Goal: Check status: Check status

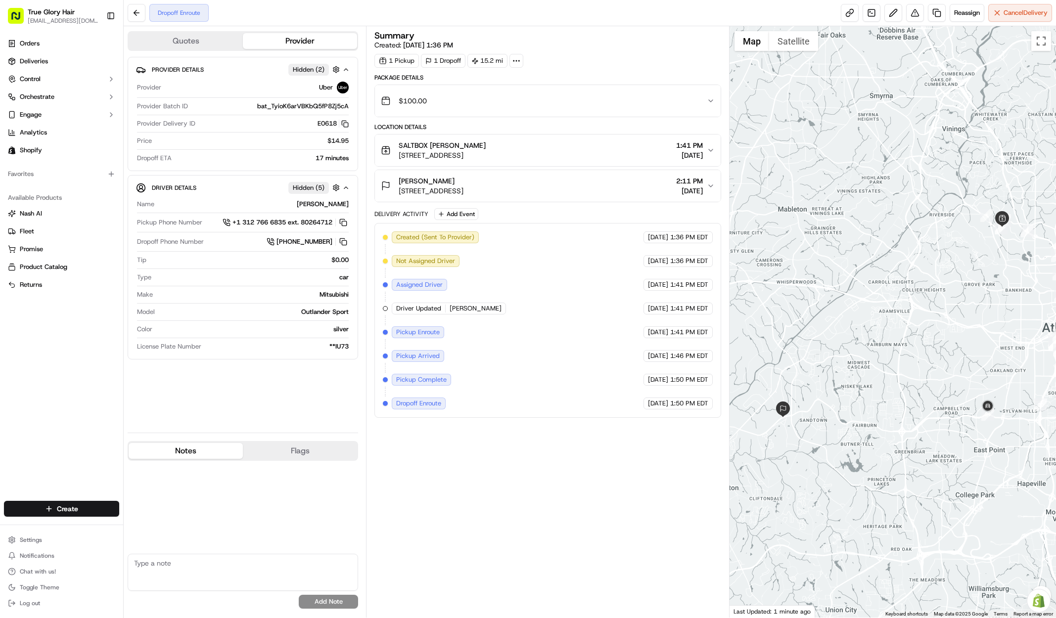
click at [188, 457] on button "Notes" at bounding box center [186, 451] width 114 height 16
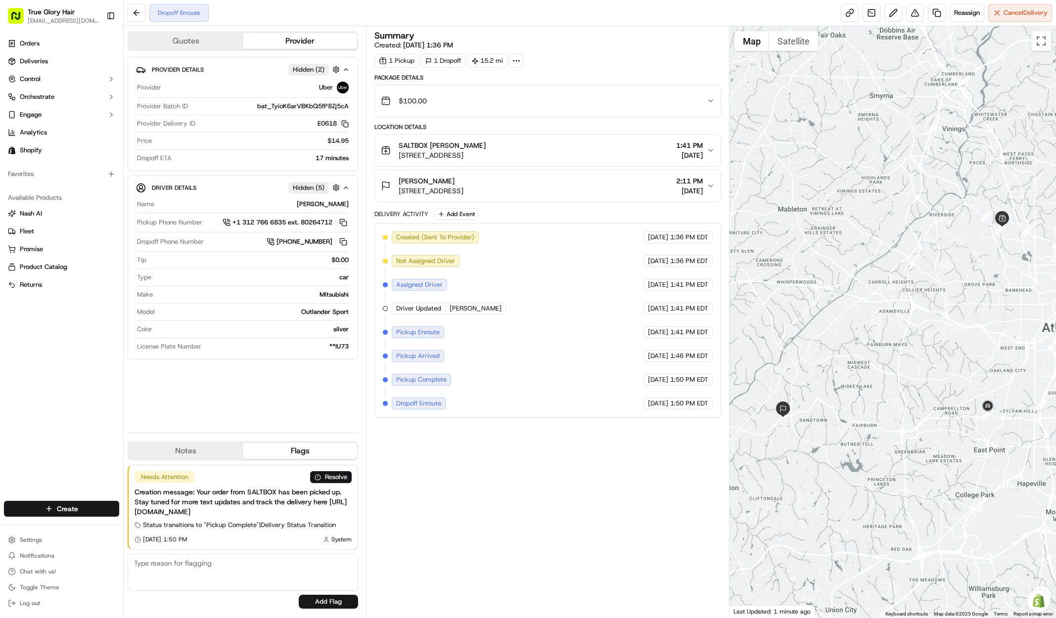
click at [328, 451] on button "Flags" at bounding box center [300, 451] width 114 height 16
click at [343, 186] on icon "button" at bounding box center [345, 188] width 7 height 8
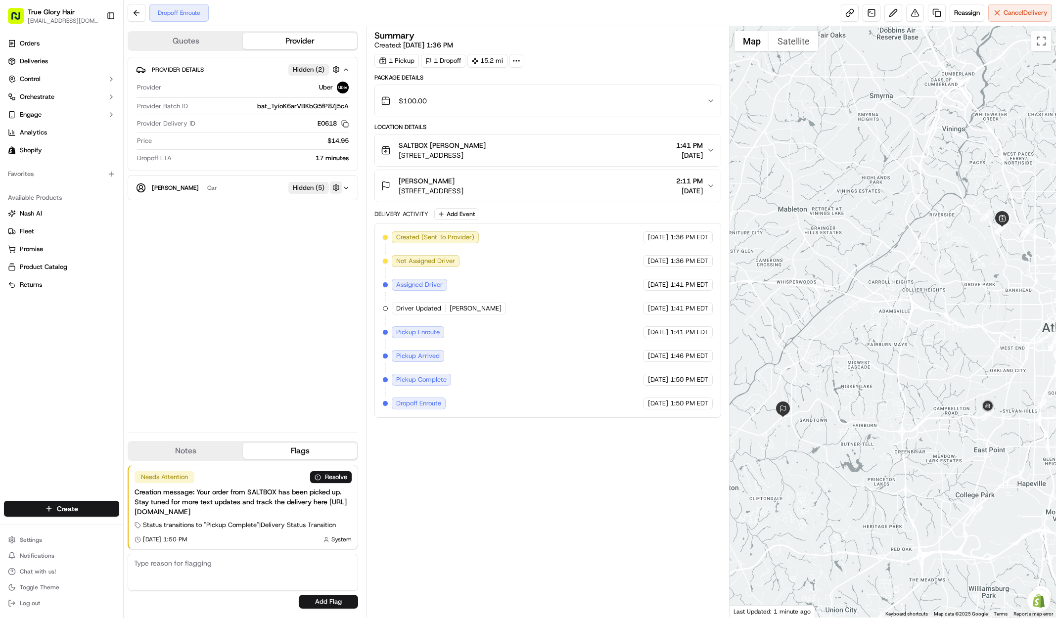
click at [339, 188] on button "button" at bounding box center [336, 187] width 12 height 12
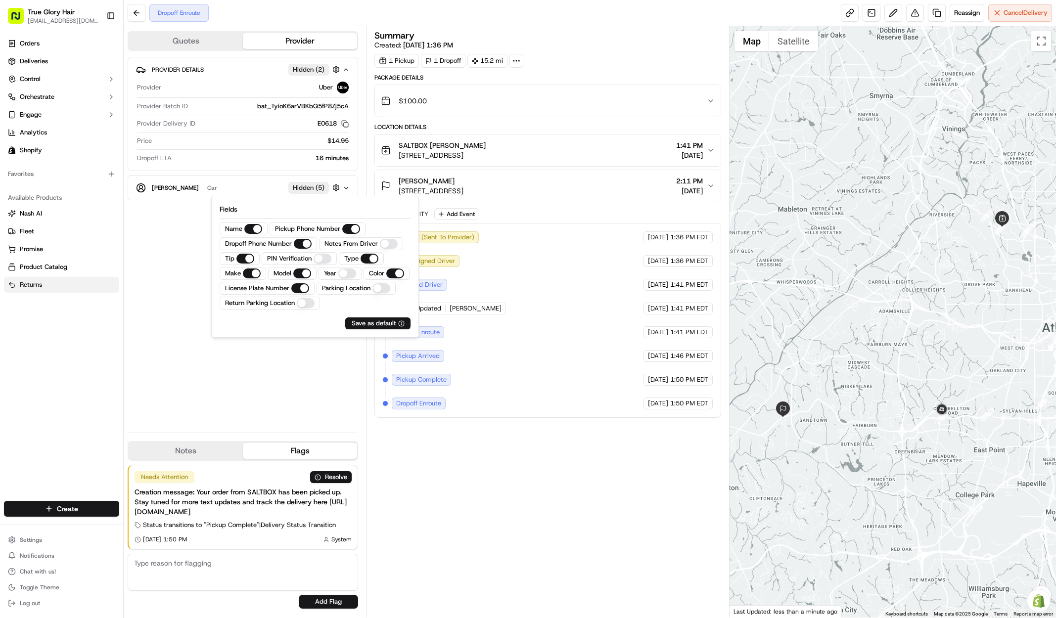
drag, startPoint x: 71, startPoint y: 302, endPoint x: 90, endPoint y: 291, distance: 22.4
click at [72, 302] on div "Orders Deliveries Control Orchestrate Engage Analytics Shopify Favorites Availa…" at bounding box center [61, 262] width 123 height 461
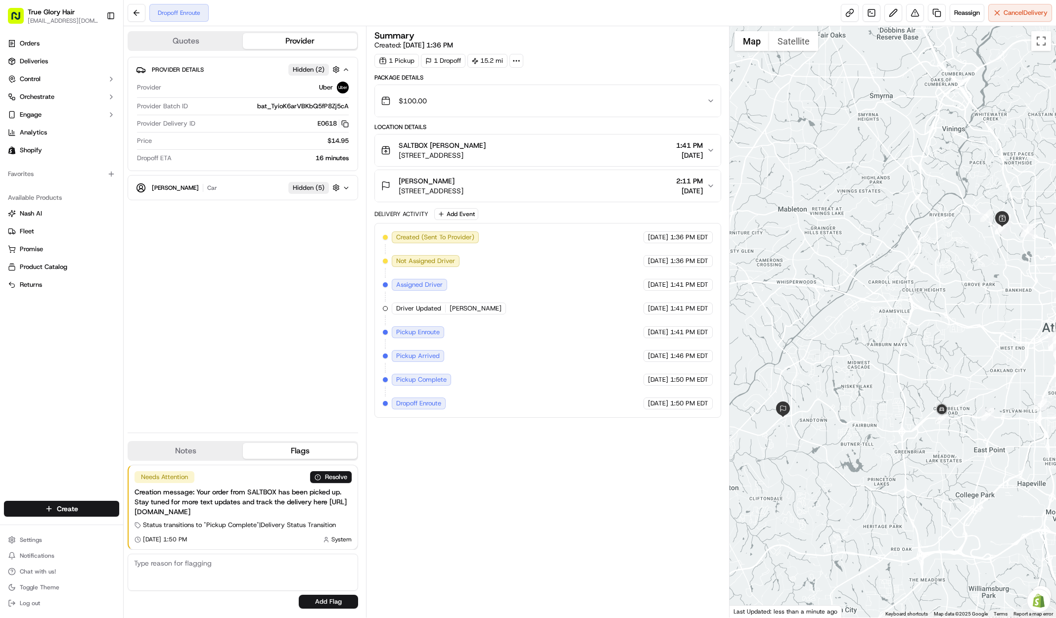
click at [343, 184] on icon "button" at bounding box center [345, 188] width 7 height 8
click at [350, 187] on icon "button" at bounding box center [345, 188] width 7 height 8
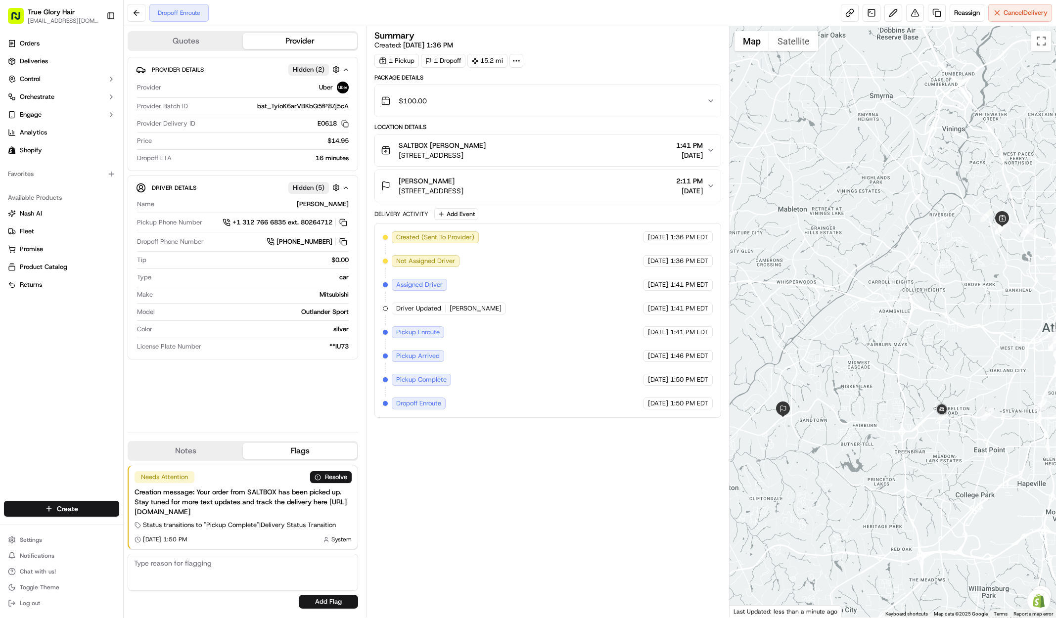
click at [315, 68] on span "Hidden ( 2 )" at bounding box center [309, 69] width 32 height 9
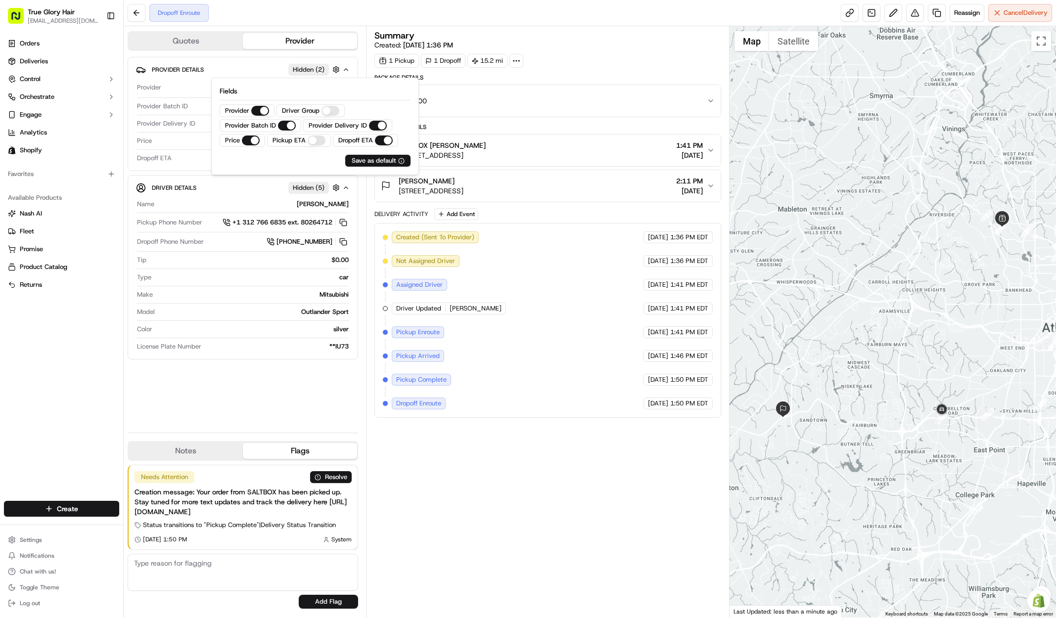
click at [316, 68] on span "Hidden ( 2 )" at bounding box center [309, 69] width 32 height 9
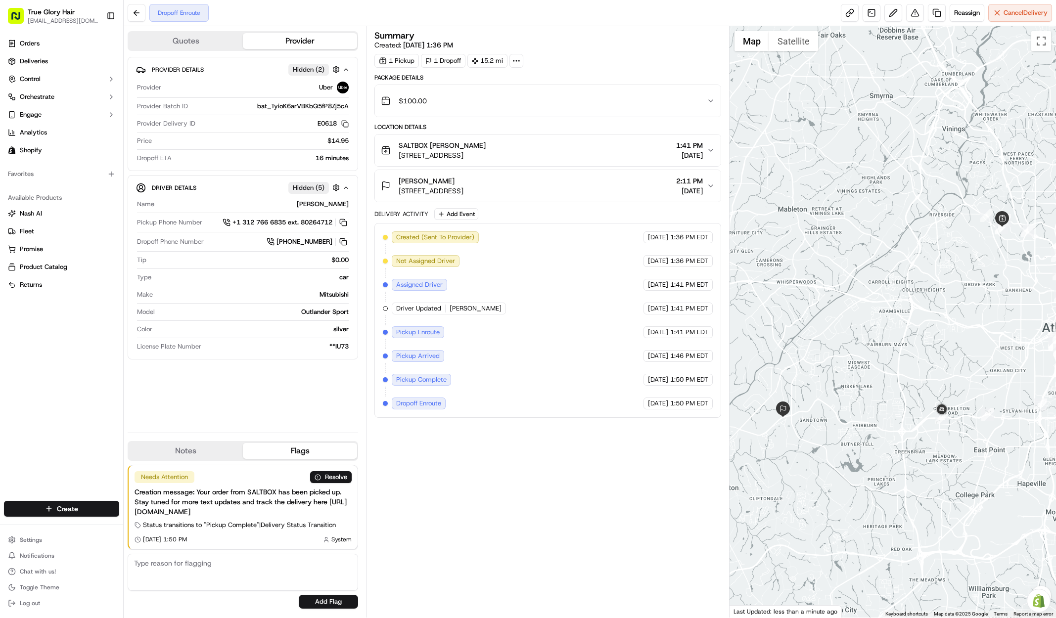
click at [312, 187] on span "Hidden ( 5 )" at bounding box center [309, 187] width 32 height 9
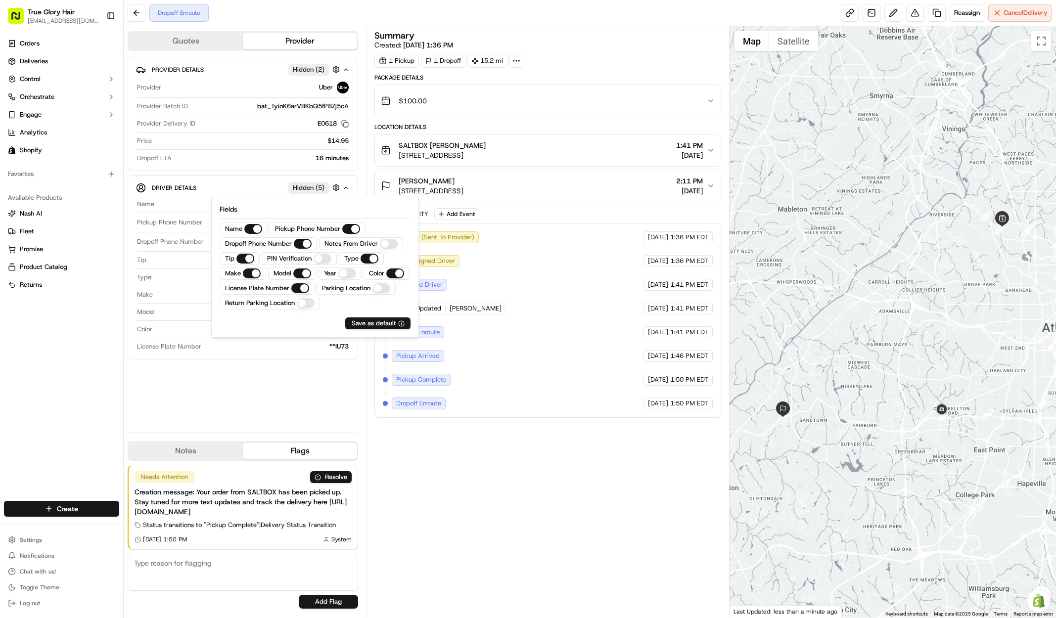
click at [261, 381] on div "Provider Details Hidden ( 2 ) Provider Uber Provider Batch ID bat_TyioK6arVBKbQ…" at bounding box center [243, 241] width 230 height 368
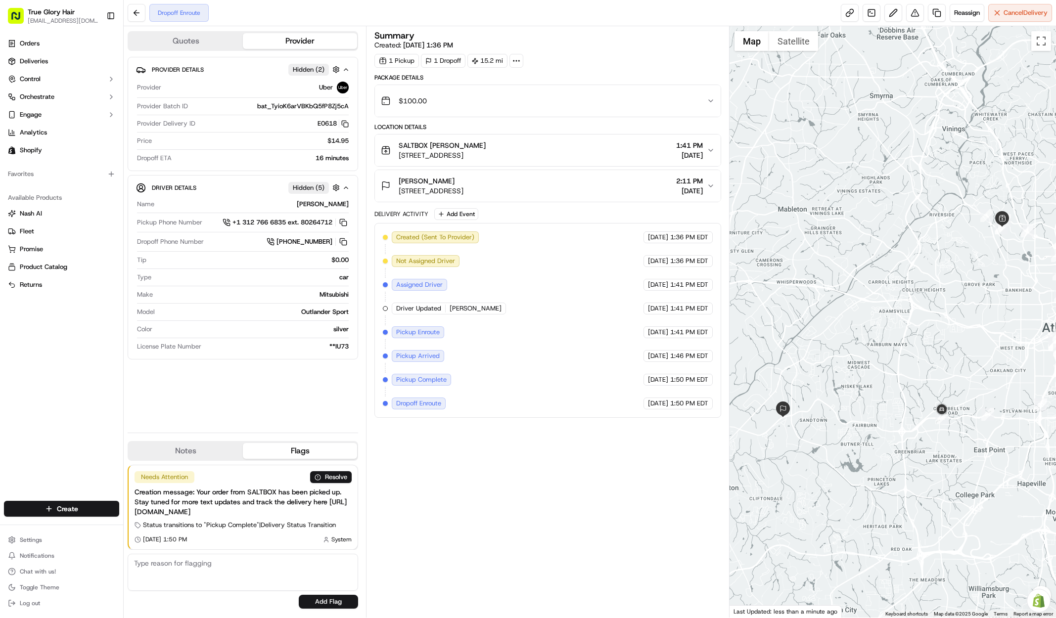
click at [710, 173] on button "[PERSON_NAME] [STREET_ADDRESS] 2:11 PM [DATE]" at bounding box center [548, 186] width 346 height 32
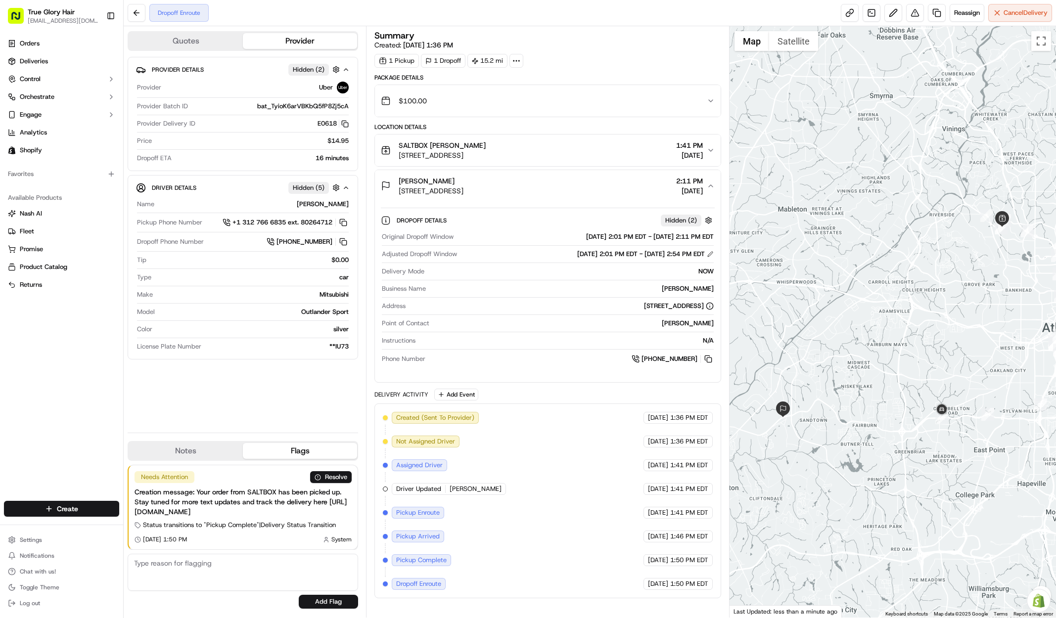
click at [695, 144] on span "1:41 PM" at bounding box center [689, 145] width 27 height 10
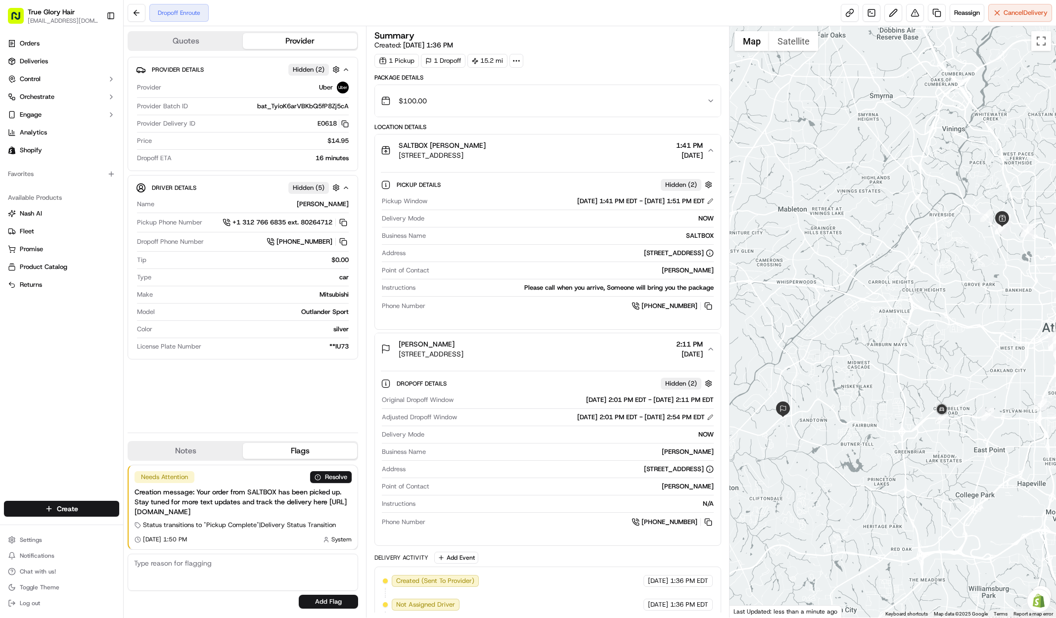
click at [690, 185] on span "Hidden ( 2 )" at bounding box center [681, 184] width 32 height 9
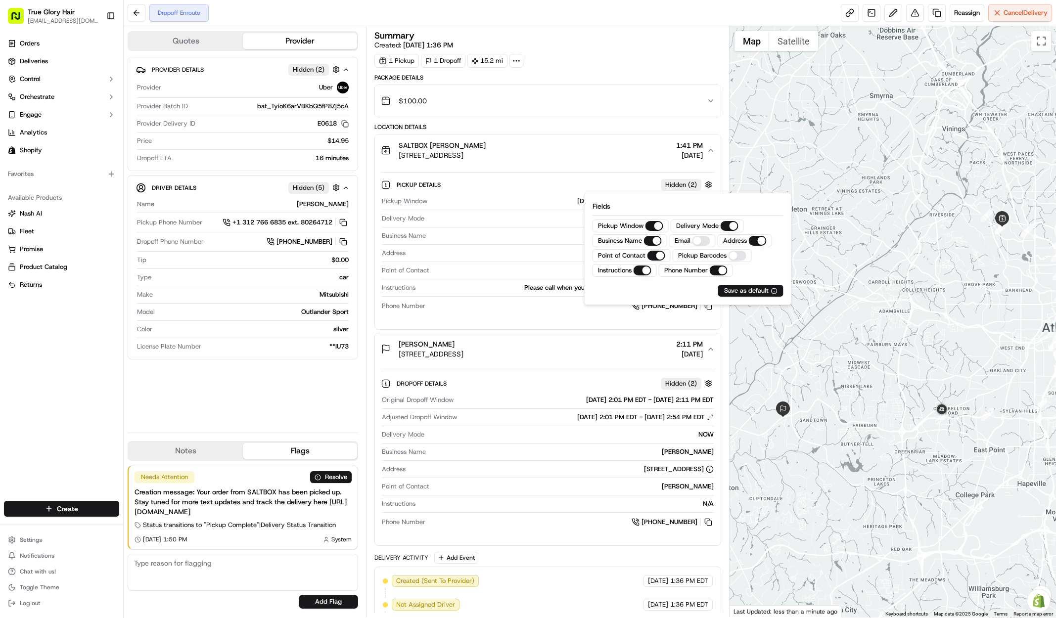
click at [596, 173] on div "Pickup Details Hidden ( 2 ) Pickup Window [DATE] 1:41 PM EDT - [DATE] 1:51 PM E…" at bounding box center [548, 243] width 334 height 143
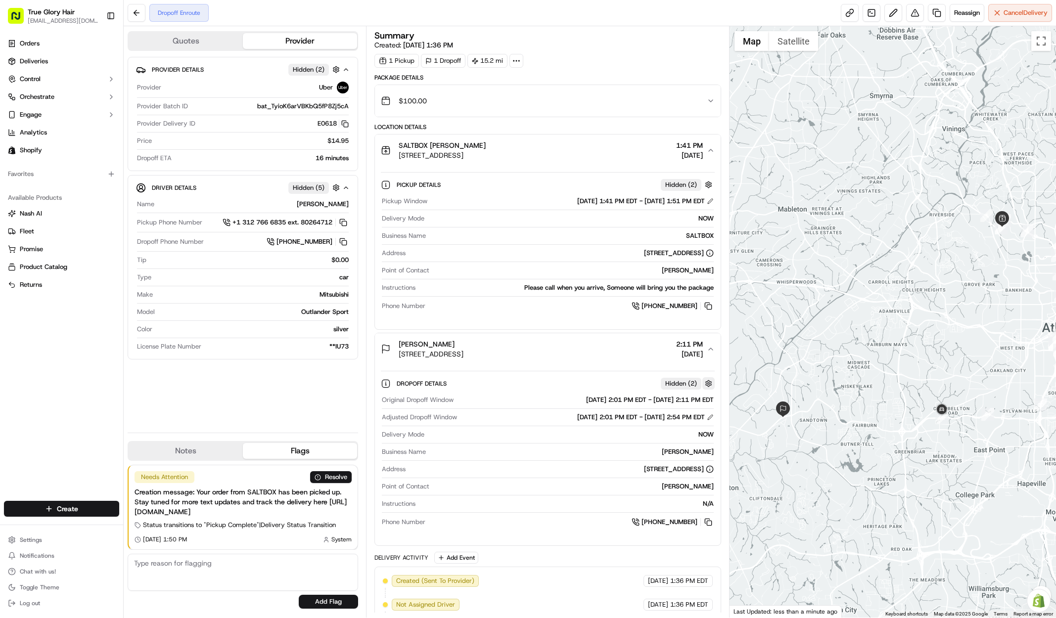
click at [708, 382] on button "button" at bounding box center [708, 383] width 12 height 12
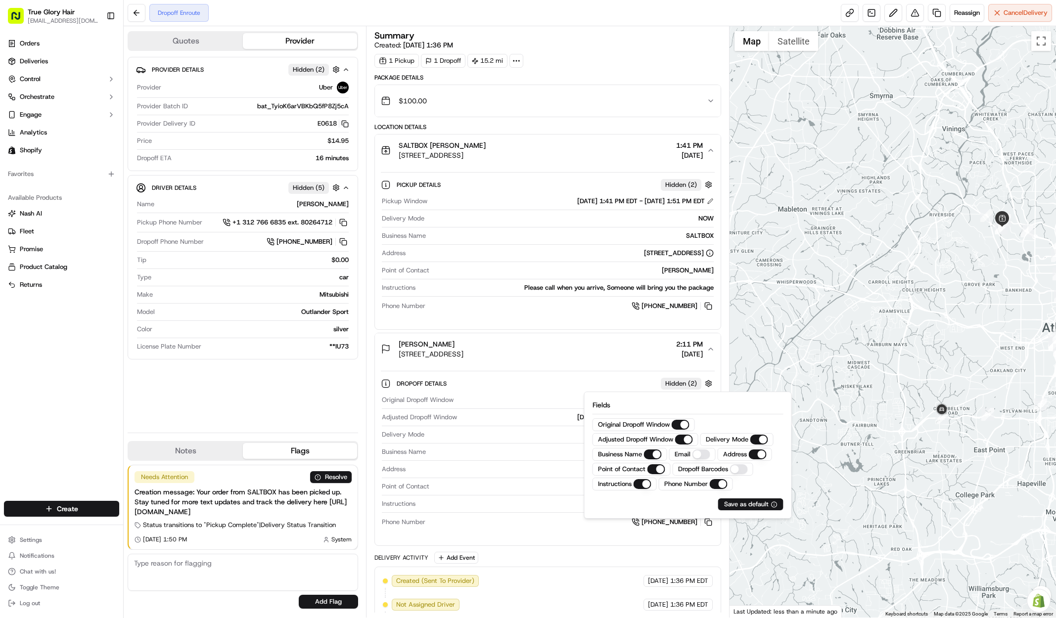
click at [501, 521] on div "[PHONE_NUMBER]" at bounding box center [571, 522] width 284 height 11
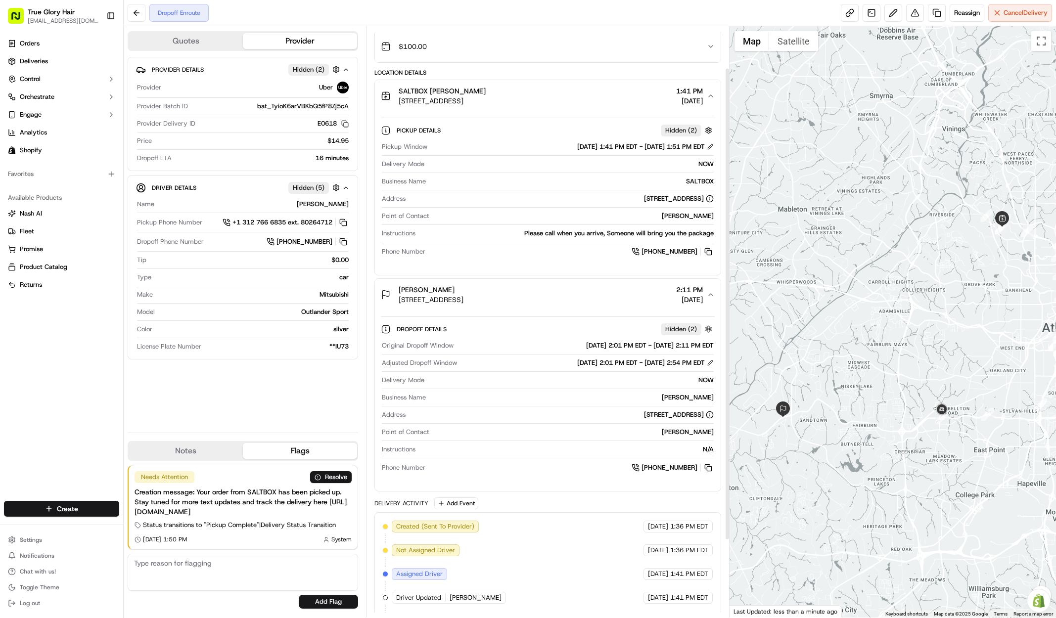
scroll to position [61, 0]
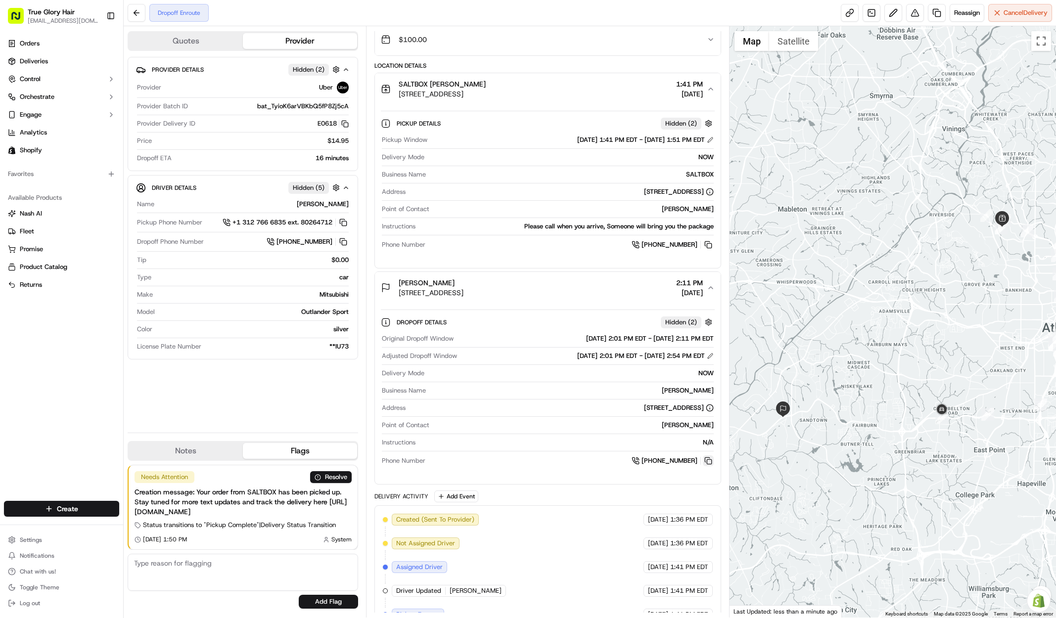
click at [710, 463] on button at bounding box center [708, 460] width 11 height 11
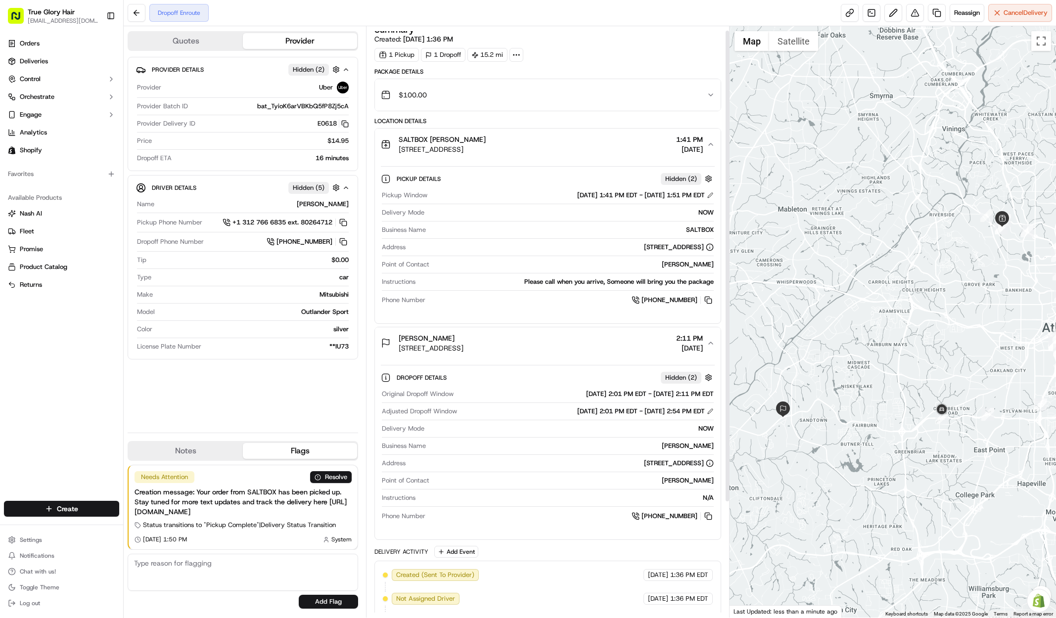
scroll to position [6, 0]
click at [233, 40] on button "Quotes" at bounding box center [186, 41] width 114 height 16
click at [276, 41] on button "Provider" at bounding box center [300, 41] width 114 height 16
click at [338, 65] on button "button" at bounding box center [336, 69] width 12 height 12
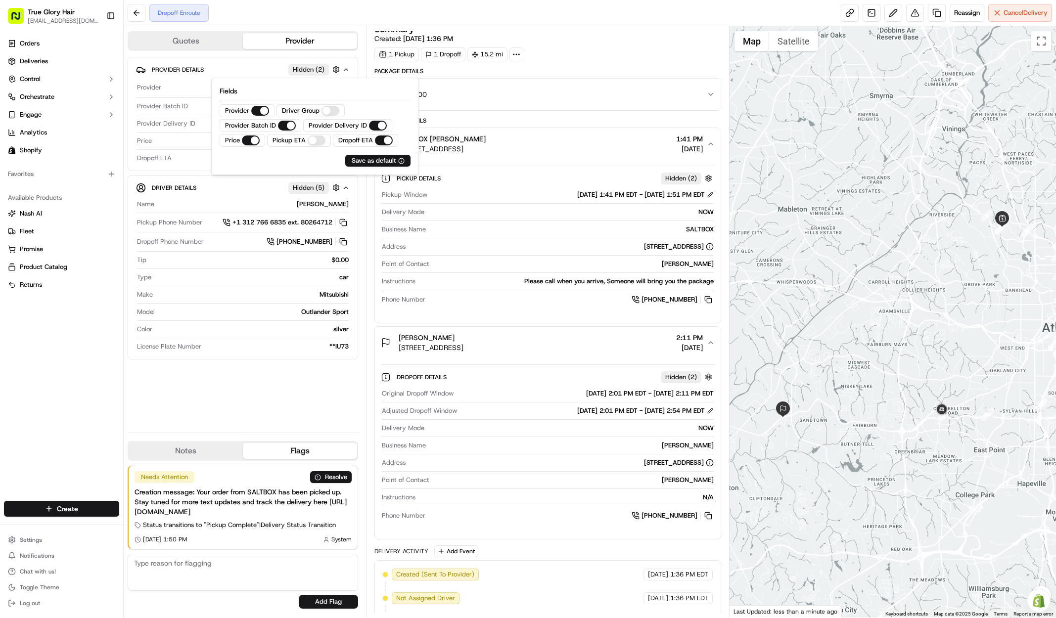
click at [185, 199] on div "Name [PERSON_NAME] Pickup Phone Number +1 312 766 6835 ext. 80264712 Dropoff Ph…" at bounding box center [243, 275] width 214 height 159
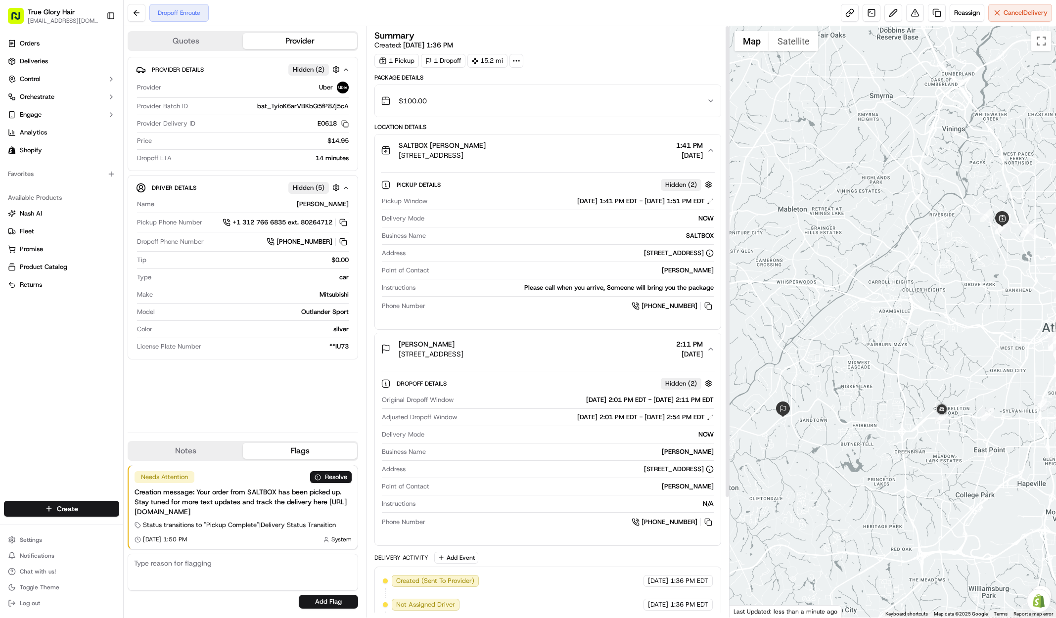
scroll to position [0, 0]
click at [523, 56] on div at bounding box center [516, 61] width 14 height 14
drag, startPoint x: 571, startPoint y: 54, endPoint x: 562, endPoint y: 51, distance: 9.4
click at [570, 54] on div "1 Pickup 1 Dropoff 15.2 mi" at bounding box center [547, 61] width 347 height 14
